Goal: Navigation & Orientation: Find specific page/section

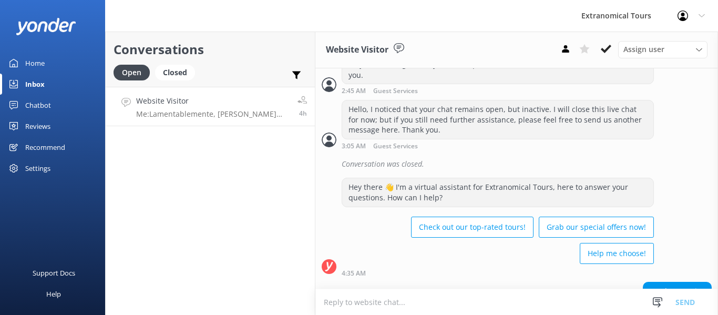
scroll to position [332, 0]
click at [265, 96] on h4 "Website Visitor" at bounding box center [212, 101] width 153 height 12
click at [21, 107] on link "Chatbot" at bounding box center [52, 105] width 105 height 21
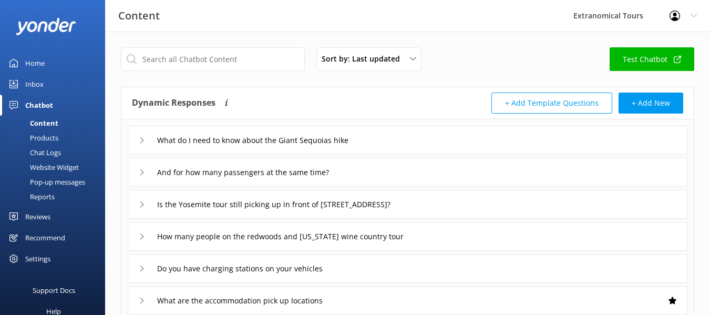
click at [34, 86] on div "Inbox" at bounding box center [34, 84] width 18 height 21
